Goal: Task Accomplishment & Management: Complete application form

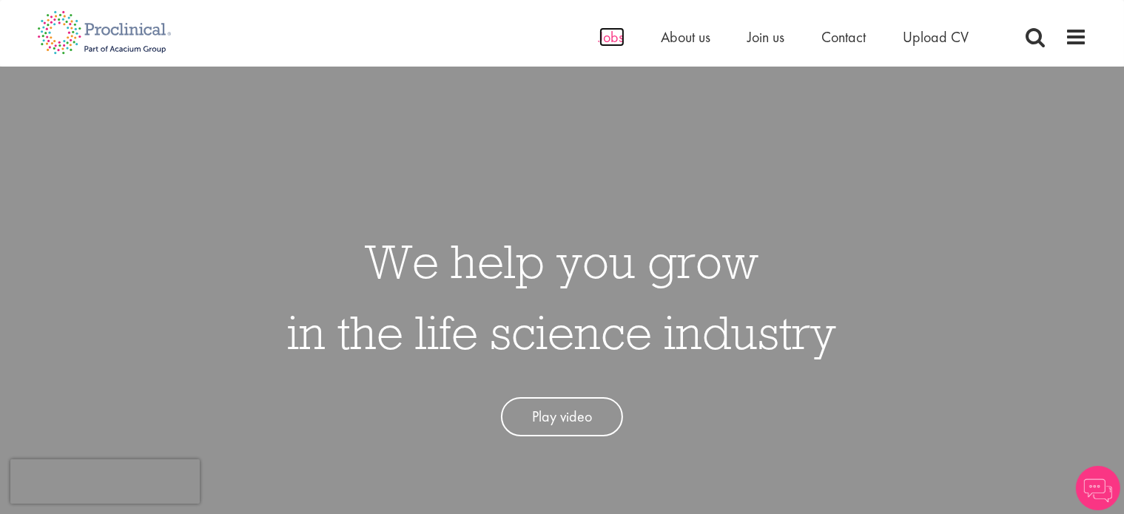
click at [621, 32] on span "Jobs" at bounding box center [611, 36] width 25 height 19
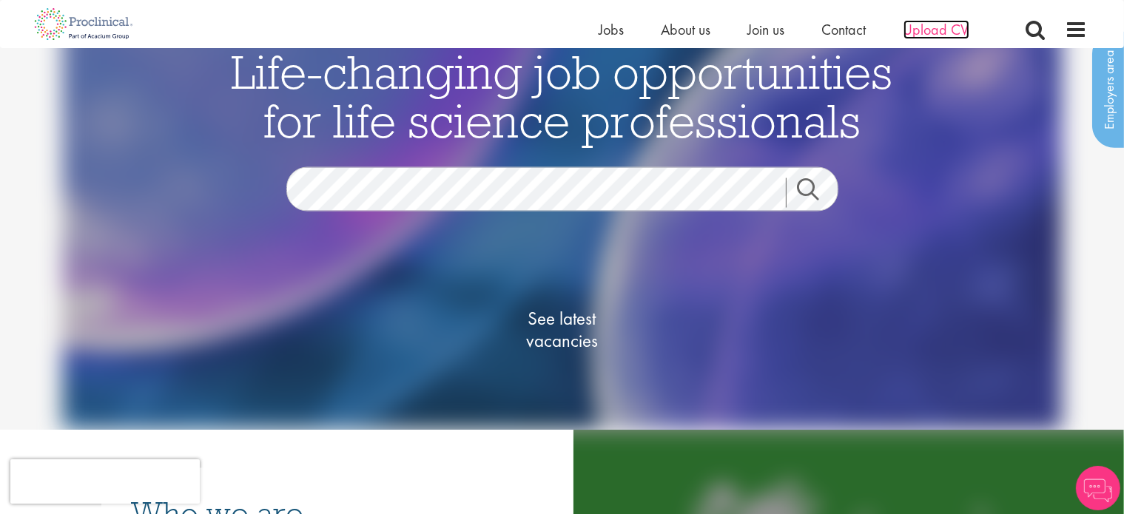
click at [936, 34] on span "Upload CV" at bounding box center [936, 29] width 66 height 19
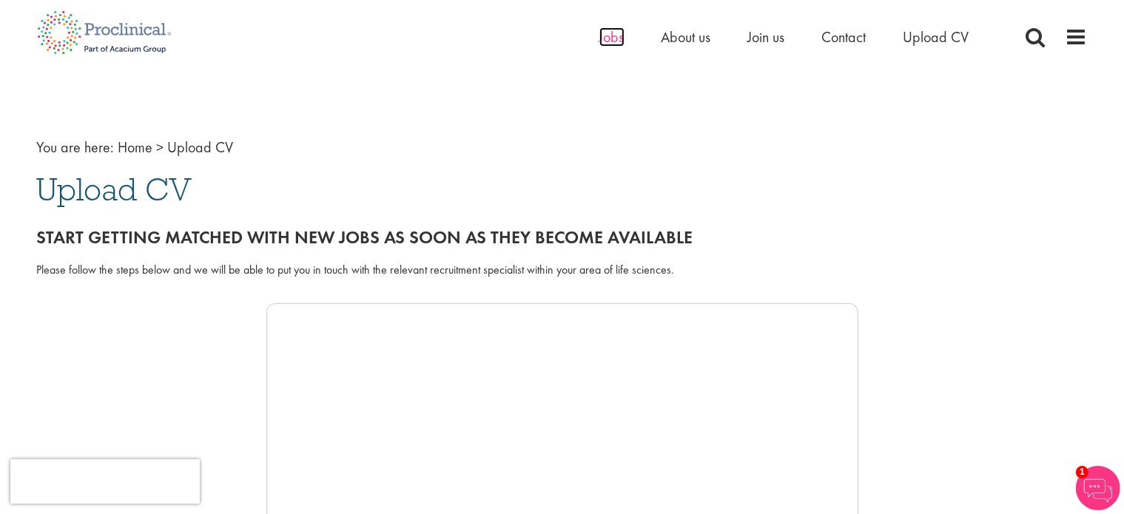
click at [610, 38] on span "Jobs" at bounding box center [611, 36] width 25 height 19
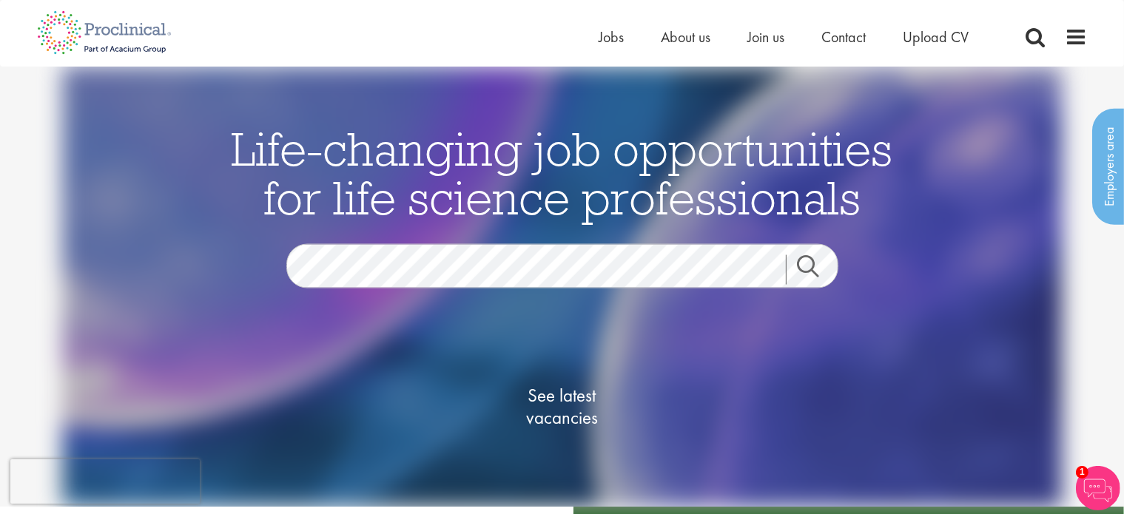
click at [812, 266] on link "Search" at bounding box center [818, 270] width 64 height 30
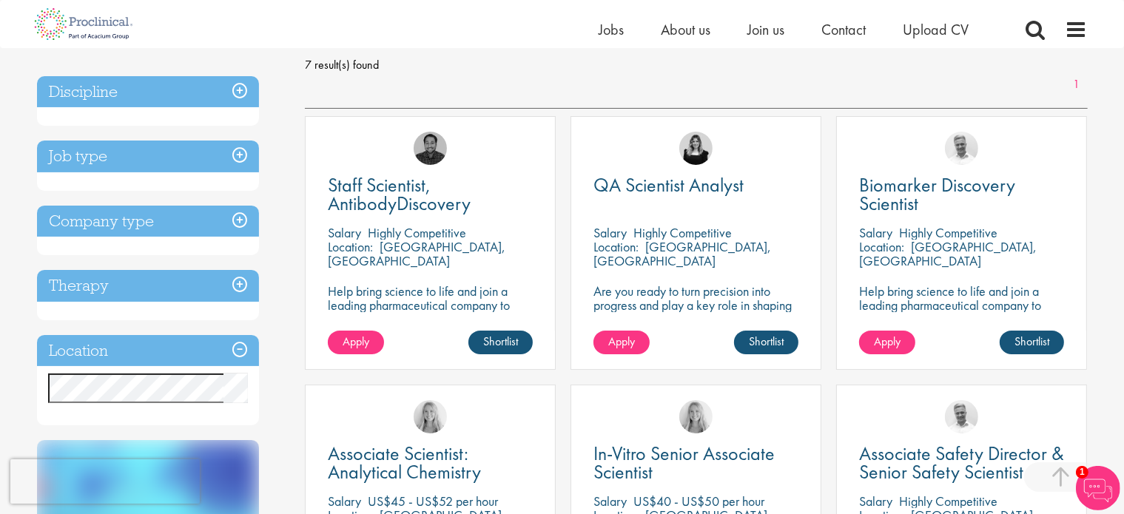
scroll to position [253, 0]
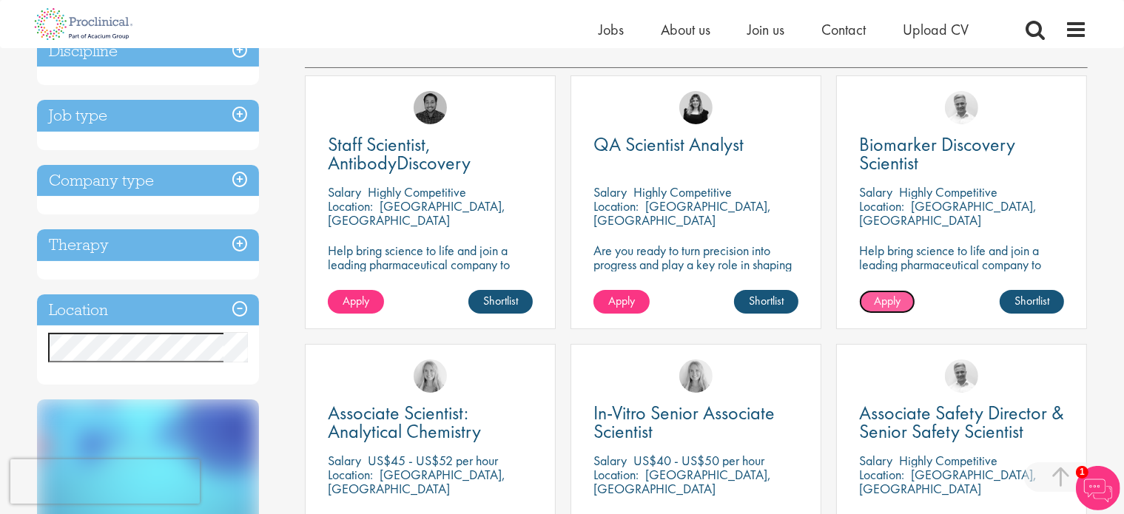
click at [893, 303] on span "Apply" at bounding box center [887, 301] width 27 height 16
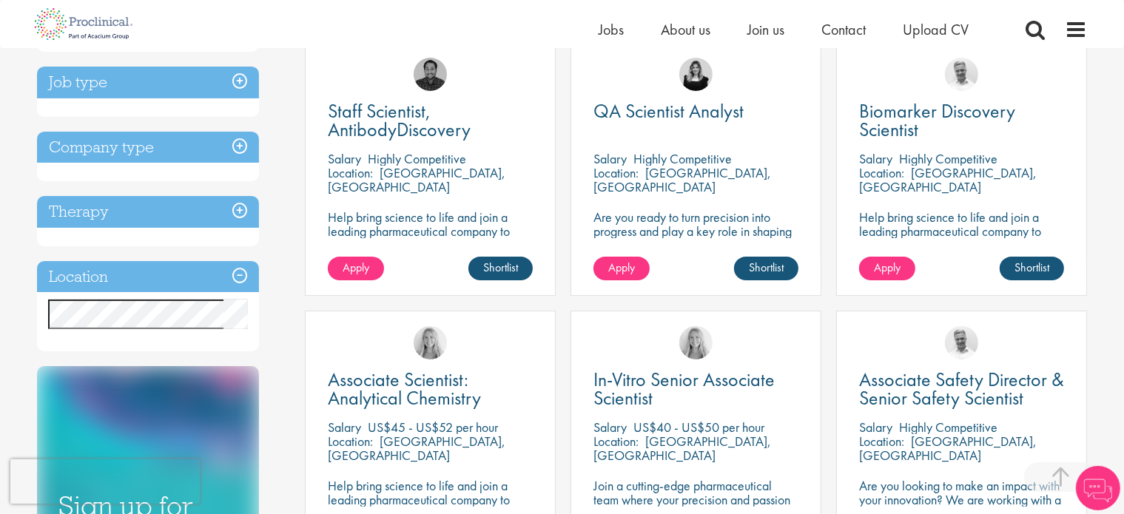
scroll to position [287, 0]
